Goal: Task Accomplishment & Management: Manage account settings

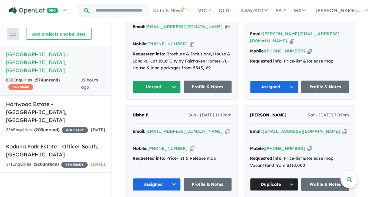
scroll to position [262, 0]
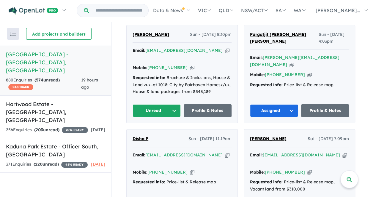
click at [164, 105] on button "Unread" at bounding box center [156, 111] width 48 height 13
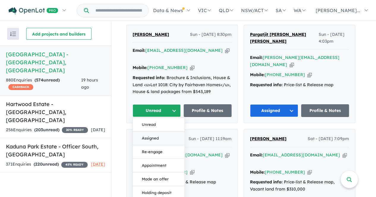
click at [160, 132] on button "Assigned" at bounding box center [159, 139] width 52 height 14
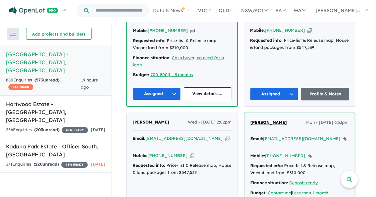
scroll to position [1045, 0]
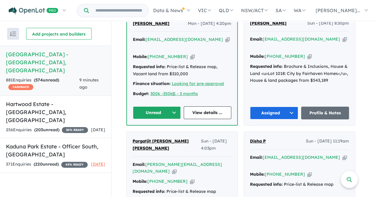
scroll to position [266, 0]
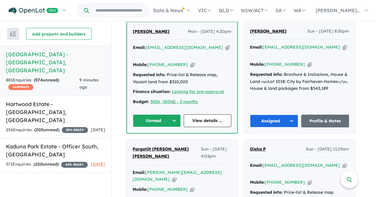
click at [168, 115] on button "Unread" at bounding box center [157, 121] width 48 height 13
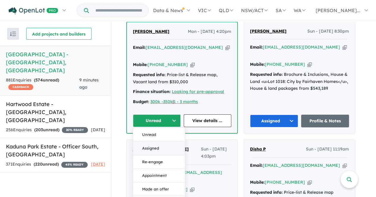
click at [159, 142] on button "Assigned" at bounding box center [159, 149] width 52 height 14
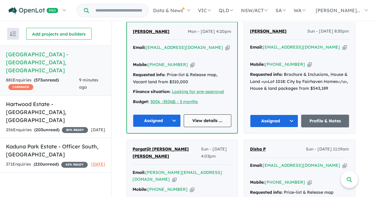
click at [210, 115] on link "View details ..." at bounding box center [208, 121] width 48 height 13
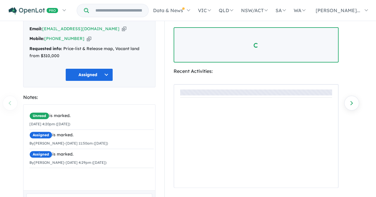
scroll to position [38, 0]
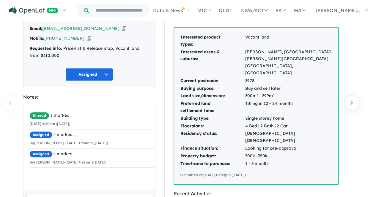
drag, startPoint x: 180, startPoint y: 35, endPoint x: 297, endPoint y: 154, distance: 166.7
click at [297, 154] on div "Interested product types: Vacant land Interested areas & suburbs: [GEOGRAPHIC_D…" at bounding box center [256, 106] width 164 height 157
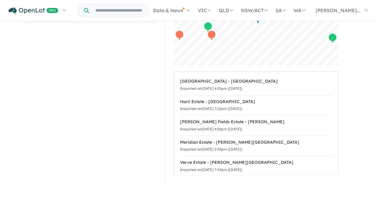
scroll to position [0, 0]
